Goal: Information Seeking & Learning: Learn about a topic

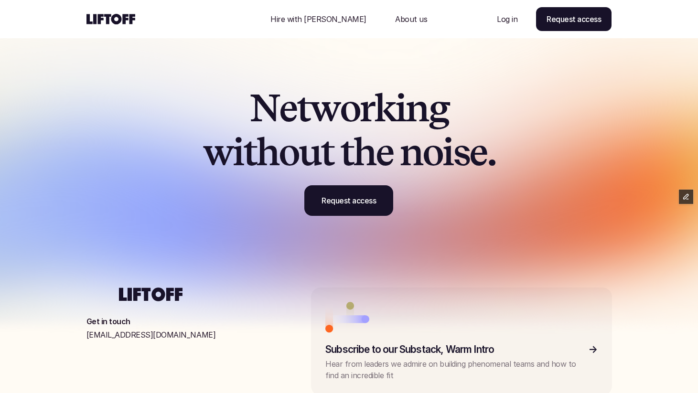
scroll to position [2890, 0]
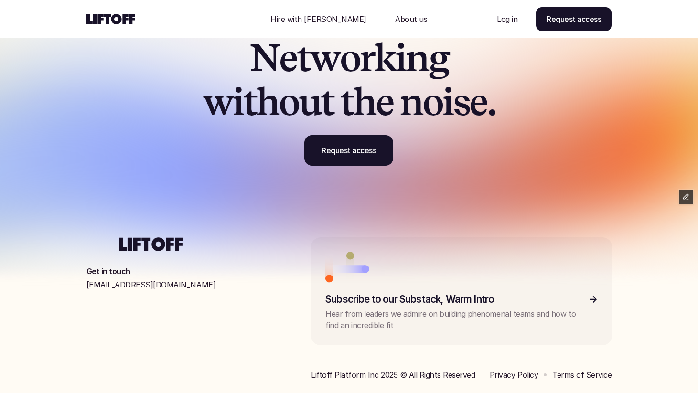
click at [330, 35] on div "Hire with Liftoff About us" at bounding box center [348, 19] width 175 height 38
click at [328, 20] on p "Hire with [PERSON_NAME]" at bounding box center [318, 18] width 96 height 11
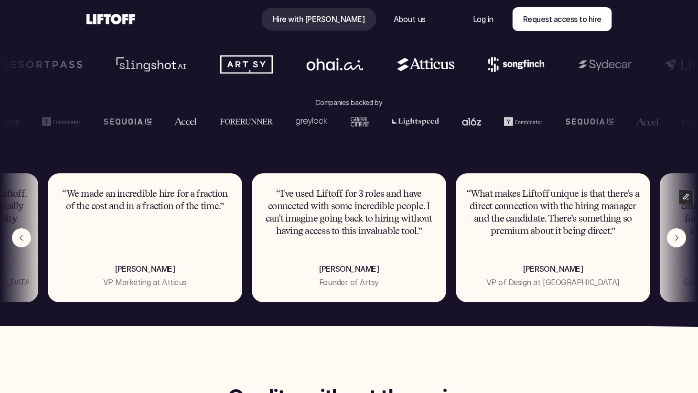
scroll to position [549, 0]
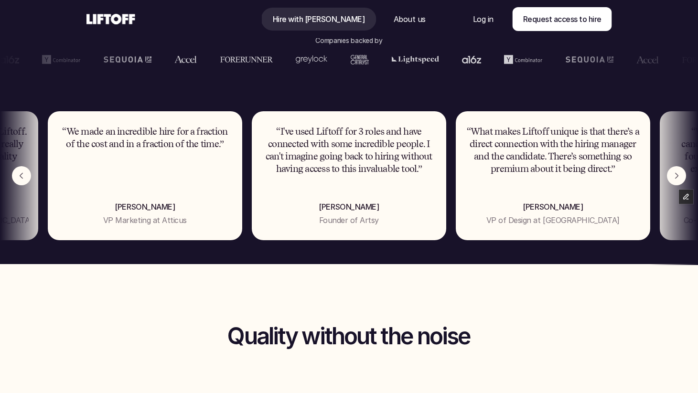
click at [673, 172] on img "Next" at bounding box center [676, 175] width 19 height 19
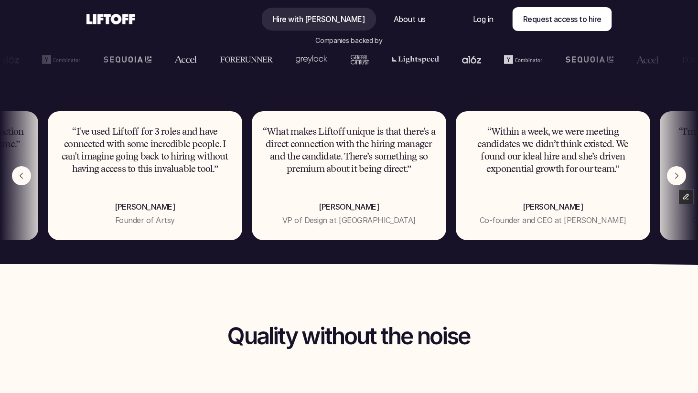
click at [673, 172] on img "Next" at bounding box center [676, 175] width 19 height 19
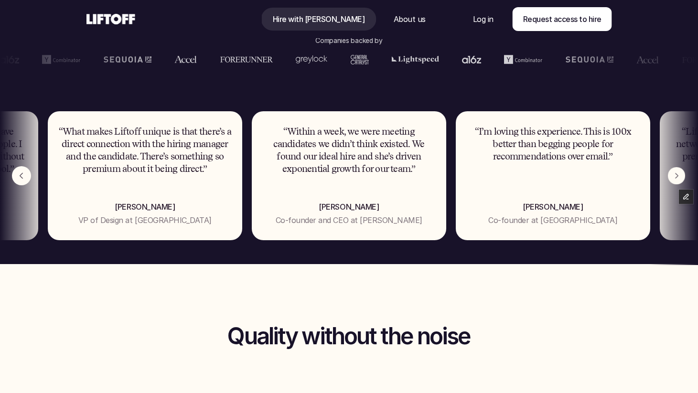
click at [673, 172] on img "Next" at bounding box center [676, 175] width 17 height 17
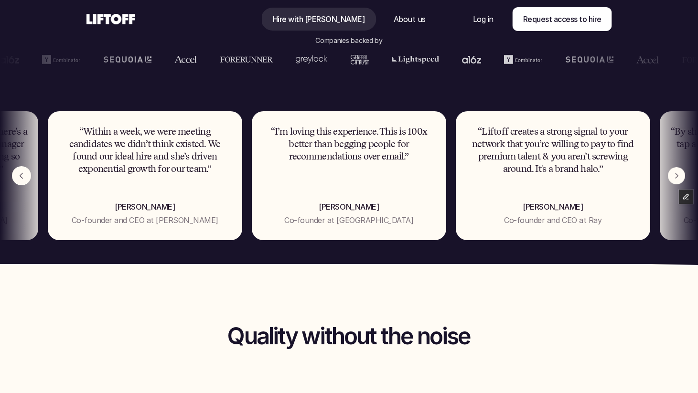
click at [673, 172] on img "Next" at bounding box center [676, 175] width 17 height 17
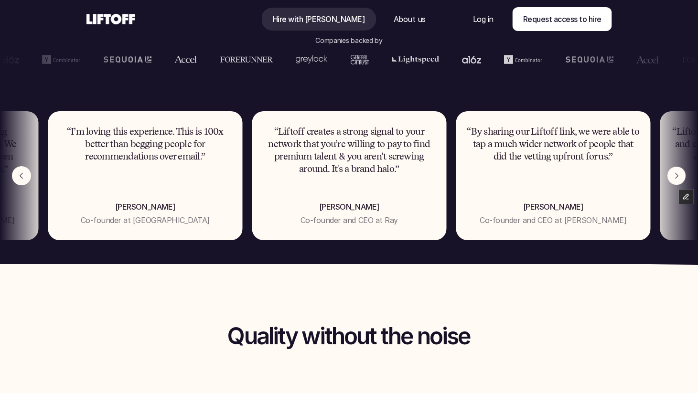
click at [673, 172] on img "Next" at bounding box center [676, 176] width 18 height 18
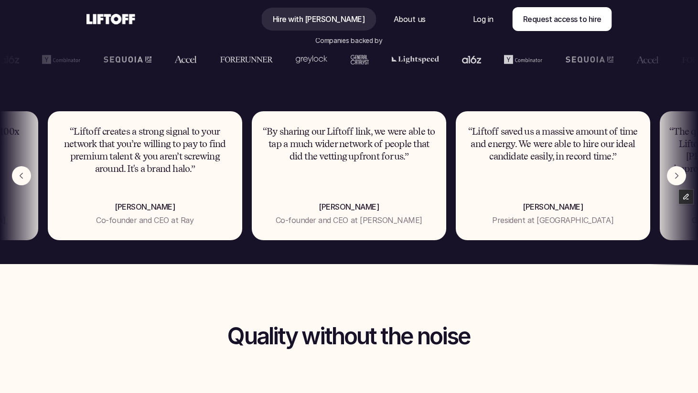
click at [673, 172] on img "Next" at bounding box center [676, 175] width 19 height 19
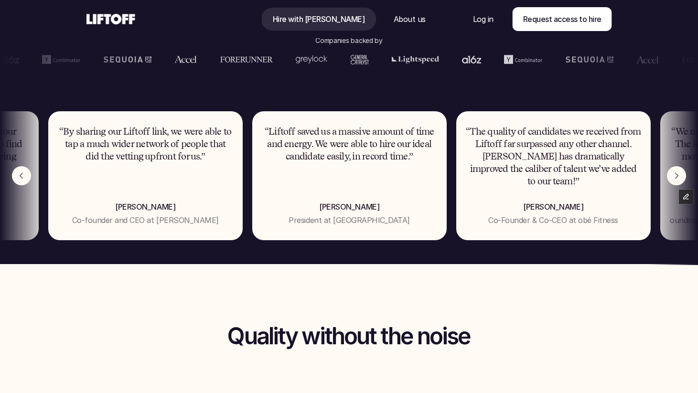
click at [673, 172] on img "Next" at bounding box center [676, 175] width 19 height 19
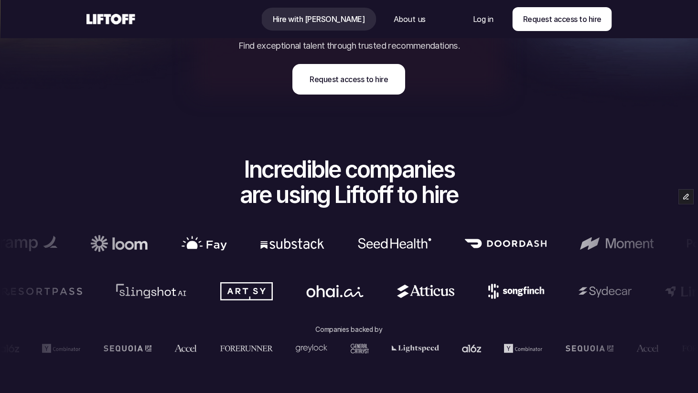
scroll to position [0, 0]
